Goal: Book appointment/travel/reservation

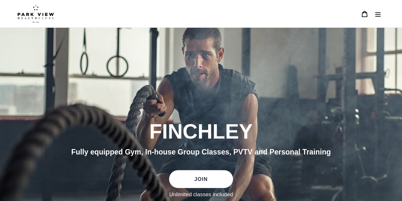
click at [373, 17] on button "Menu" at bounding box center [377, 14] width 13 height 14
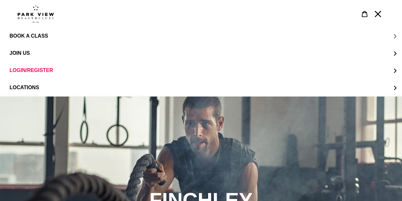
click at [34, 31] on button "BOOK A CLASS" at bounding box center [201, 35] width 402 height 17
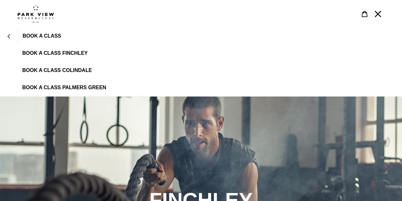
click at [62, 51] on span "BOOK A CLASS FINCHLEY" at bounding box center [54, 53] width 65 height 6
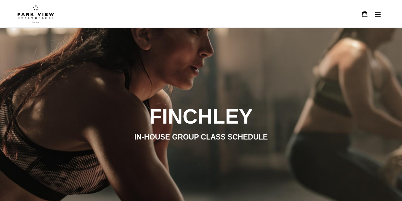
click at [225, 108] on h2 "FINCHLEY" at bounding box center [201, 116] width 347 height 25
click at [41, 9] on img at bounding box center [35, 14] width 37 height 18
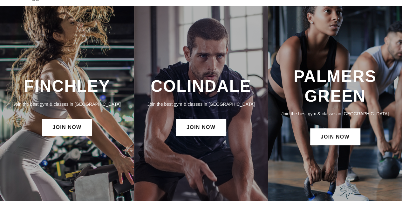
scroll to position [32, 0]
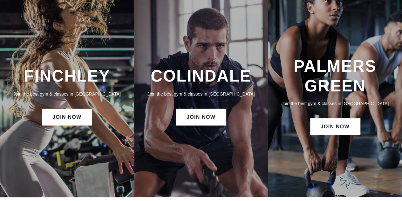
click at [81, 75] on h3 "FINCHLEY" at bounding box center [66, 75] width 121 height 19
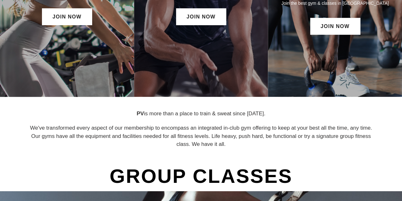
scroll to position [127, 0]
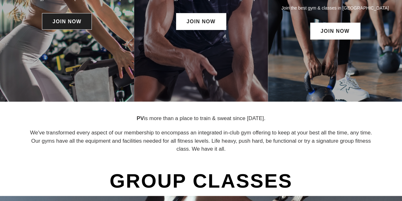
click at [67, 22] on link "JOIN NOW" at bounding box center [67, 21] width 50 height 17
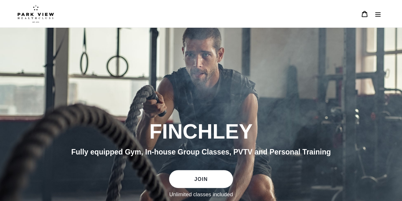
click at [378, 16] on icon "Menu" at bounding box center [377, 14] width 5 height 4
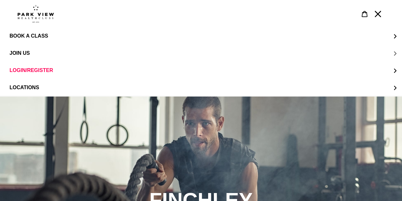
click at [27, 52] on span "JOIN US" at bounding box center [20, 53] width 20 height 6
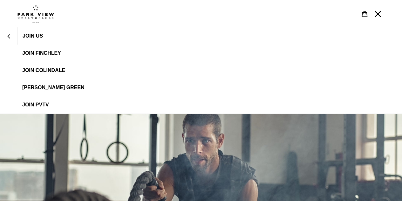
click at [50, 53] on span "JOIN FINCHLEY" at bounding box center [41, 53] width 39 height 6
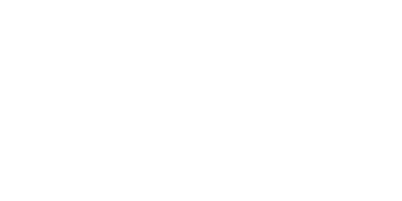
scroll to position [382, 0]
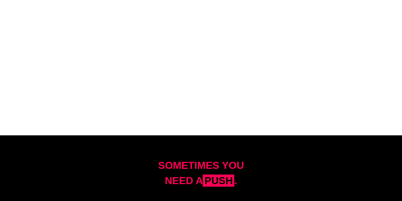
scroll to position [1208, 0]
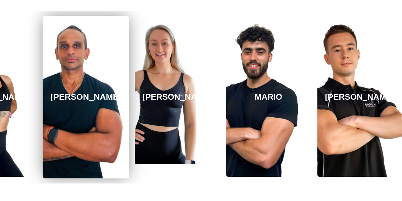
drag, startPoint x: 324, startPoint y: 113, endPoint x: 63, endPoint y: 112, distance: 261.3
click at [63, 112] on link "MERVIN" at bounding box center [86, 97] width 86 height 162
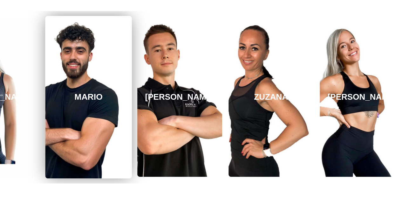
drag, startPoint x: 394, startPoint y: 125, endPoint x: 53, endPoint y: 135, distance: 341.3
click at [53, 135] on link "MARIO" at bounding box center [88, 97] width 86 height 162
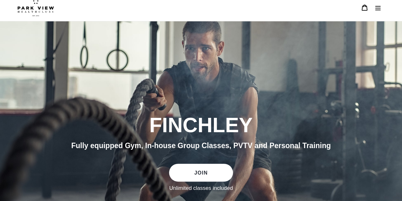
scroll to position [0, 0]
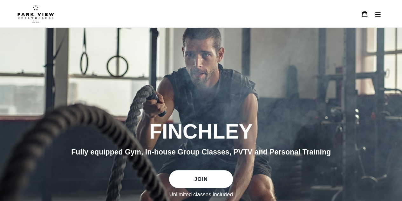
click at [377, 16] on icon "Menu" at bounding box center [378, 14] width 6 height 6
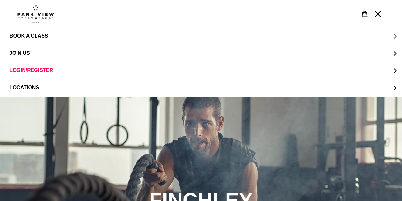
click at [31, 35] on span "BOOK A CLASS" at bounding box center [29, 36] width 38 height 6
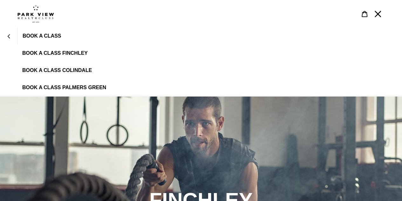
click at [53, 52] on span "BOOK A CLASS FINCHLEY" at bounding box center [54, 53] width 65 height 6
